Goal: Navigation & Orientation: Find specific page/section

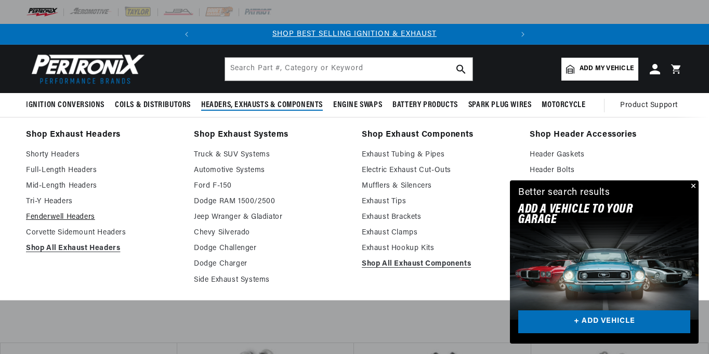
click at [87, 215] on link "Fenderwell Headers" at bounding box center [102, 217] width 153 height 12
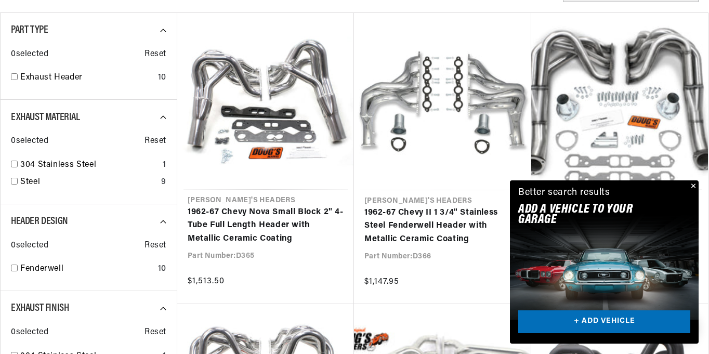
click at [694, 185] on button "Close" at bounding box center [692, 186] width 12 height 12
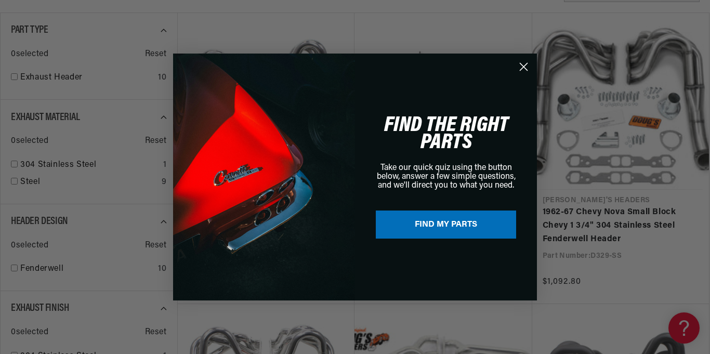
click at [523, 65] on circle "Close dialog" at bounding box center [523, 66] width 17 height 17
